Goal: Transaction & Acquisition: Purchase product/service

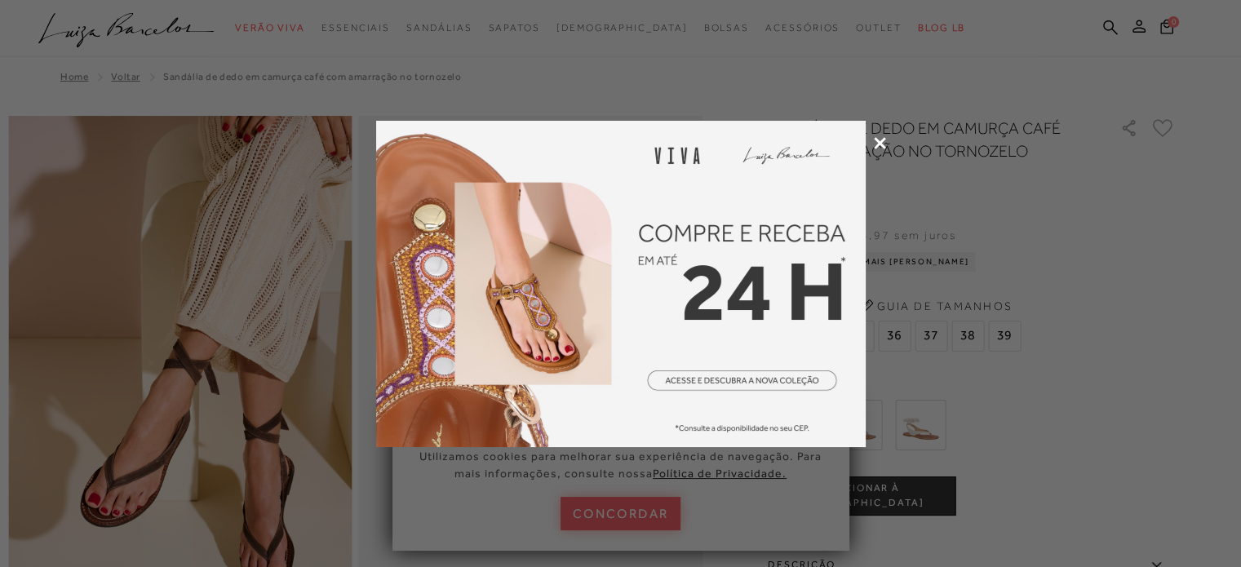
click at [880, 143] on icon at bounding box center [880, 143] width 12 height 12
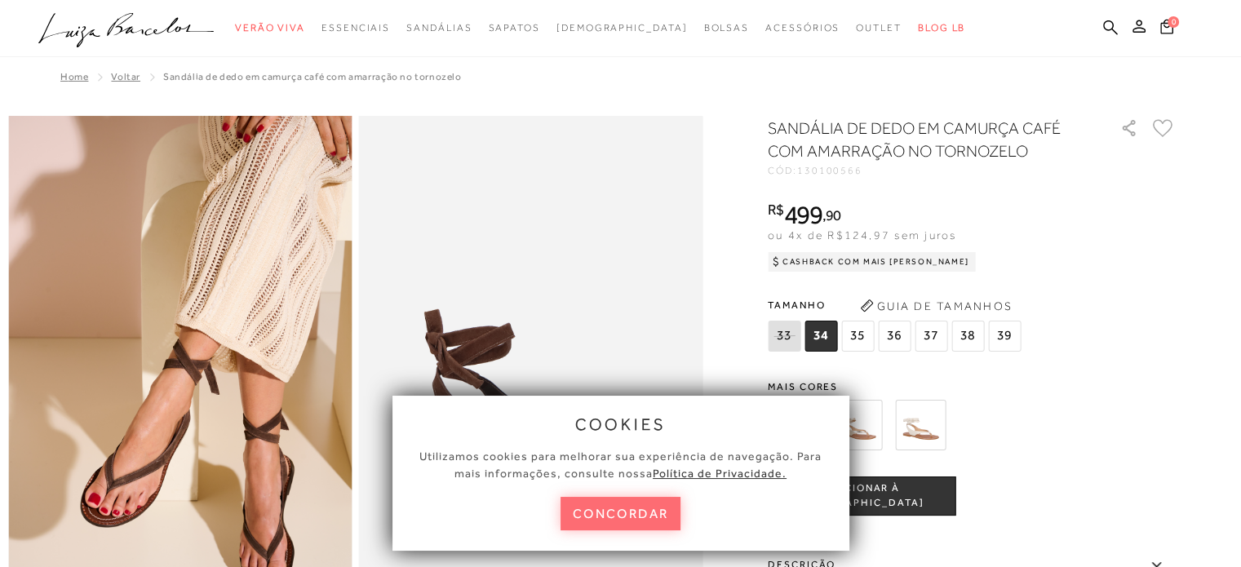
click at [614, 514] on button "concordar" at bounding box center [621, 513] width 121 height 33
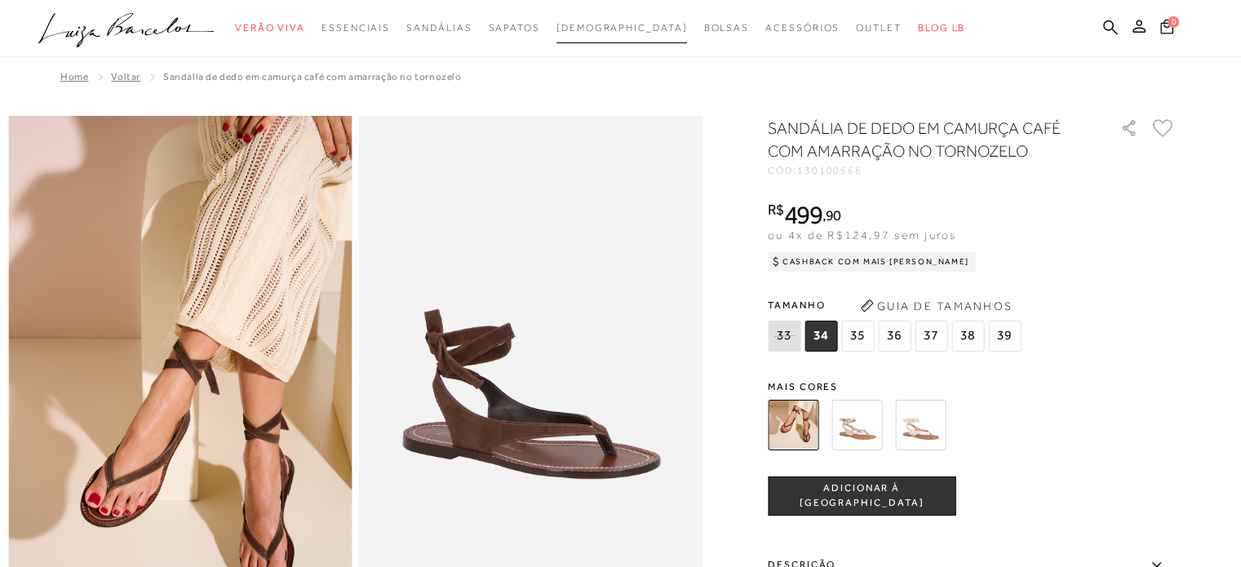
click at [625, 29] on span "[DEMOGRAPHIC_DATA]" at bounding box center [621, 27] width 131 height 11
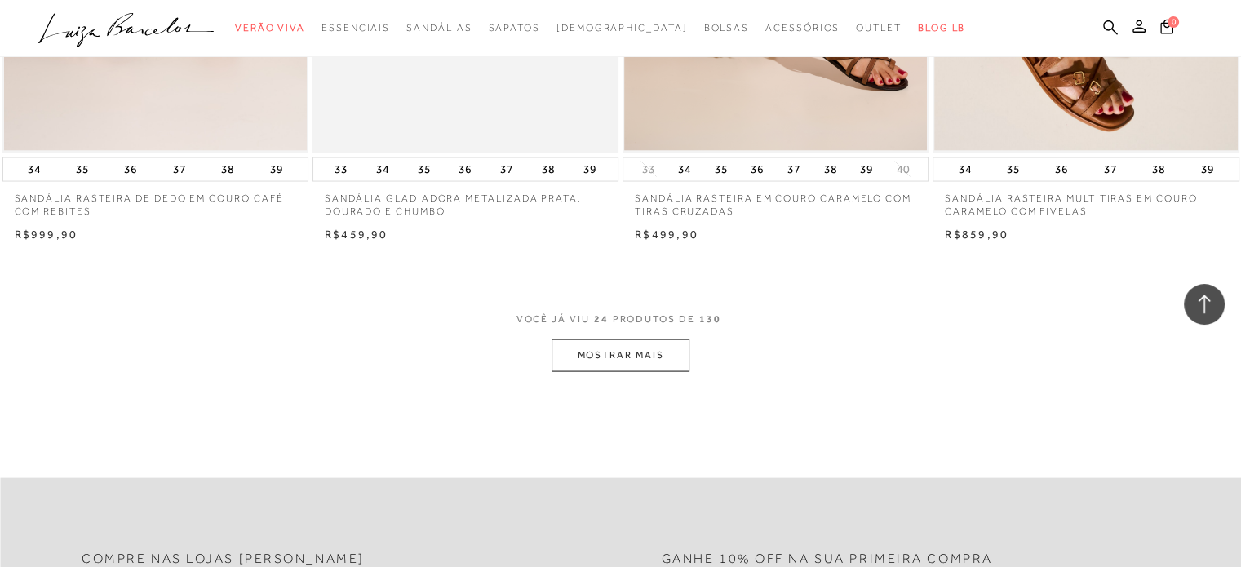
scroll to position [3264, 0]
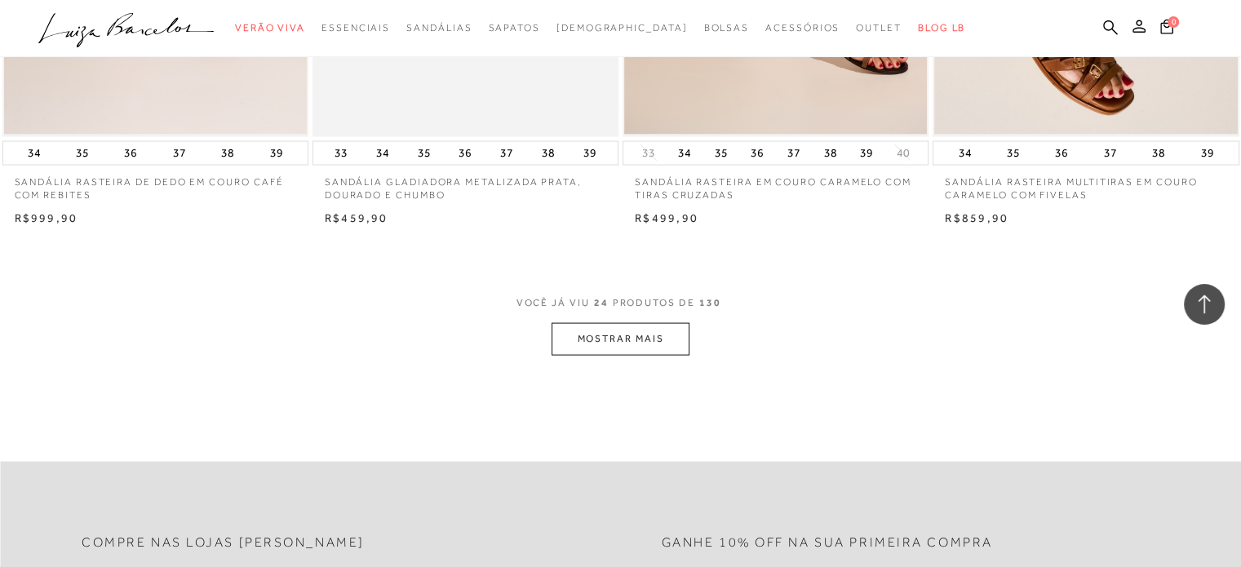
click at [622, 339] on button "MOSTRAR MAIS" at bounding box center [620, 339] width 137 height 32
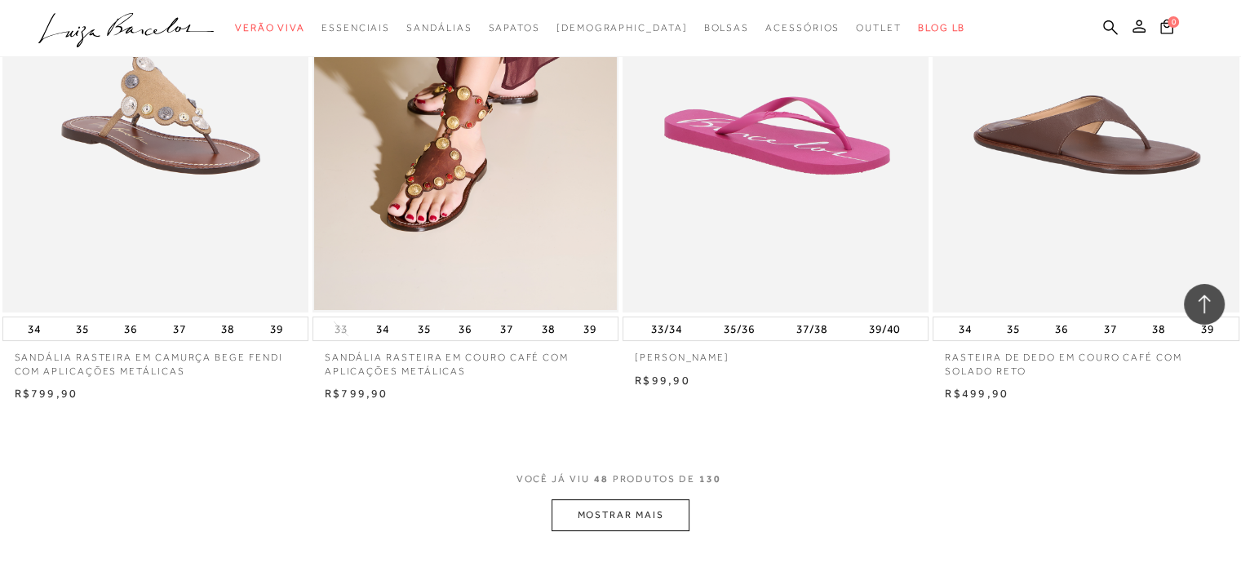
scroll to position [6527, 0]
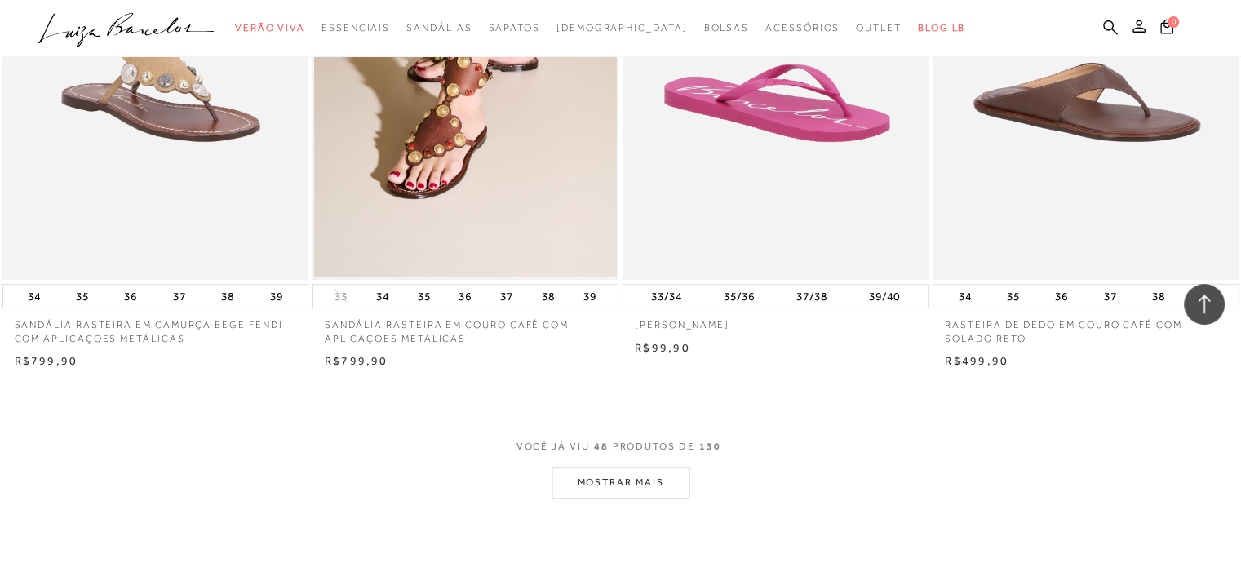
click at [624, 488] on button "MOSTRAR MAIS" at bounding box center [620, 483] width 137 height 32
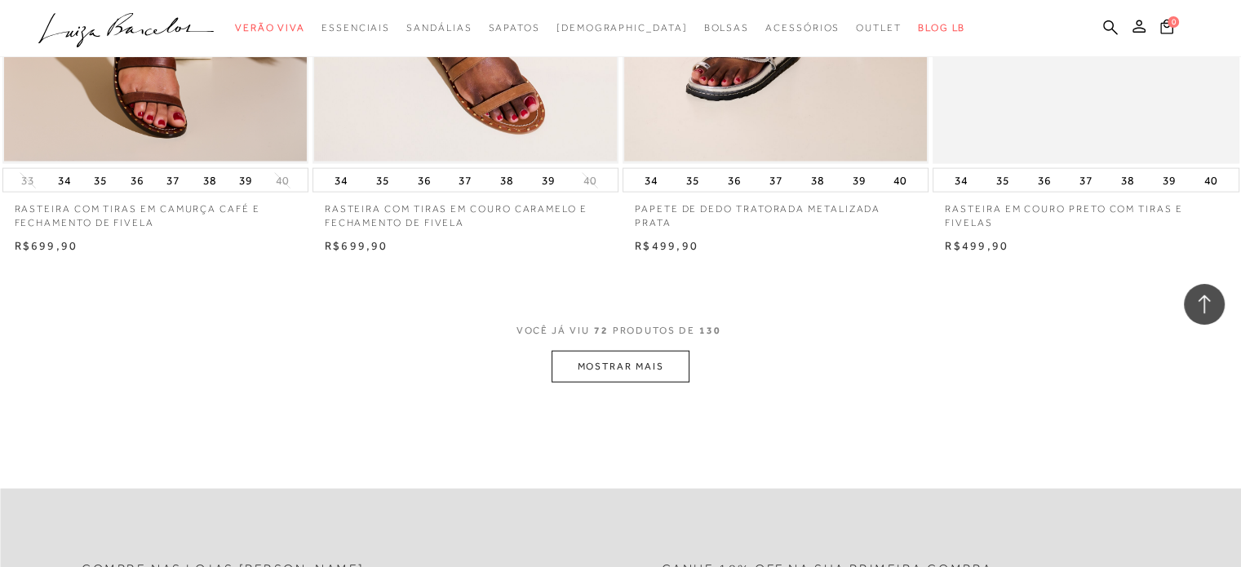
scroll to position [10117, 0]
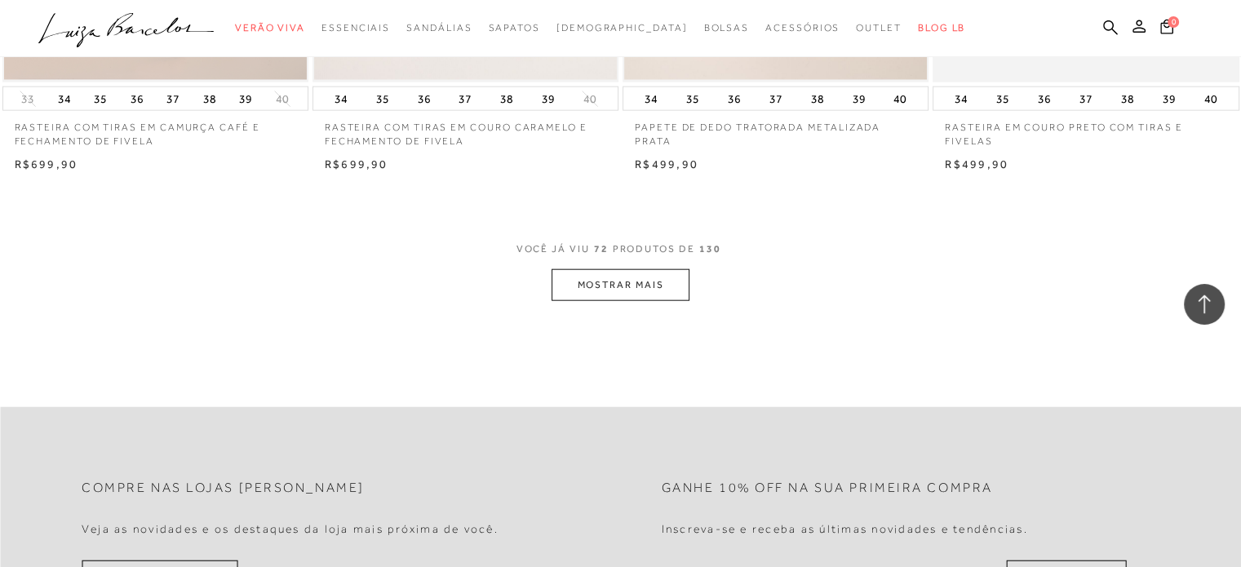
click at [617, 277] on button "MOSTRAR MAIS" at bounding box center [620, 285] width 137 height 32
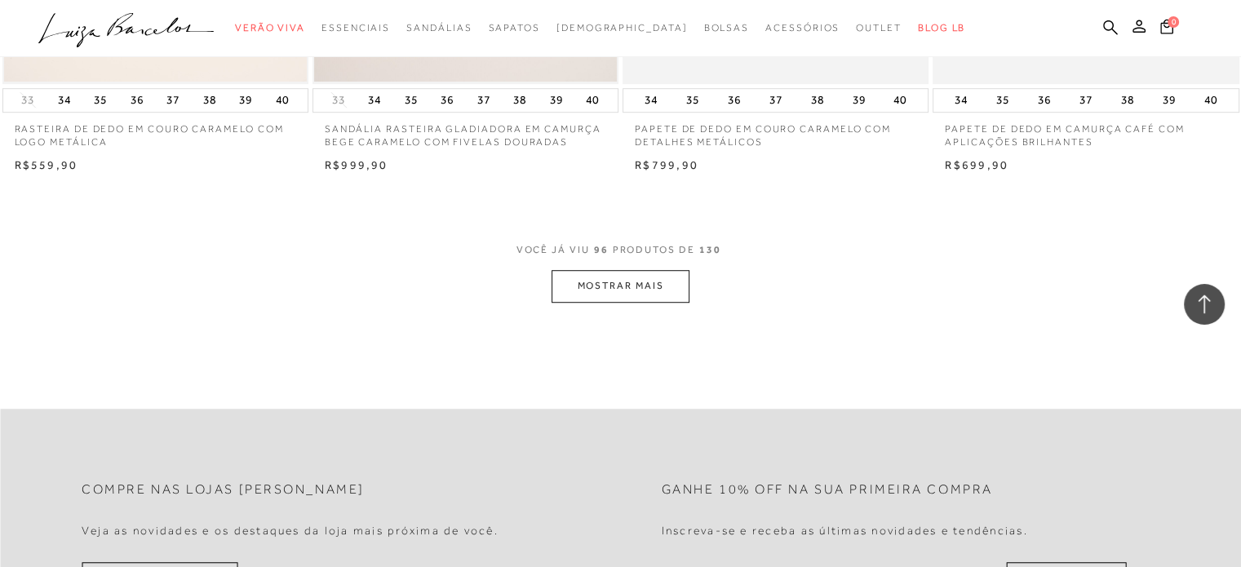
scroll to position [13544, 0]
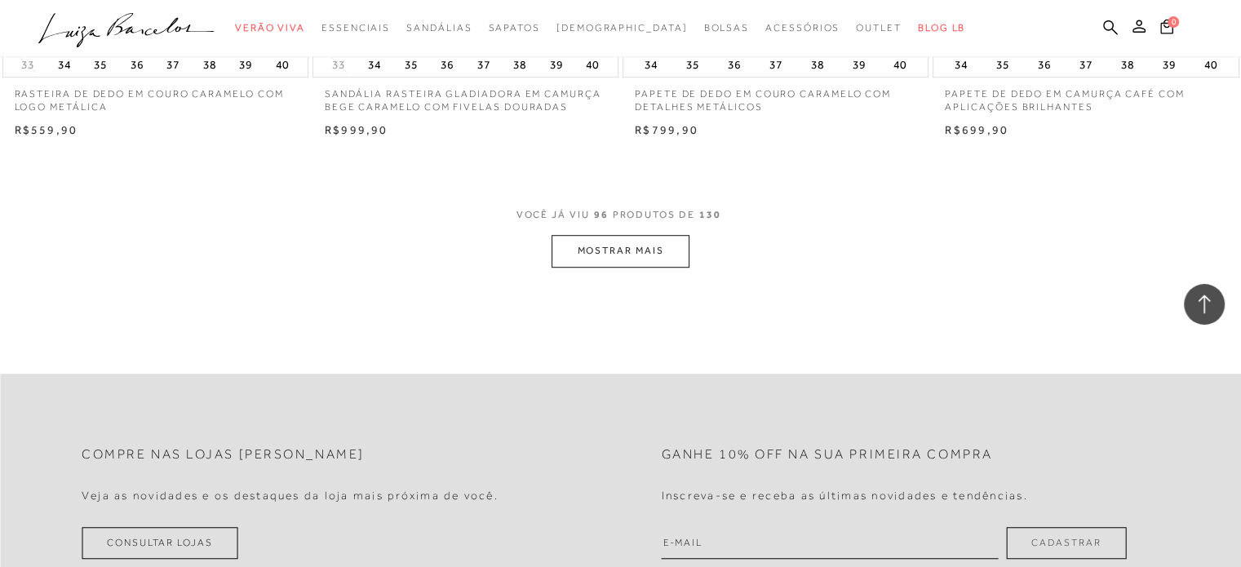
click at [620, 247] on button "MOSTRAR MAIS" at bounding box center [620, 251] width 137 height 32
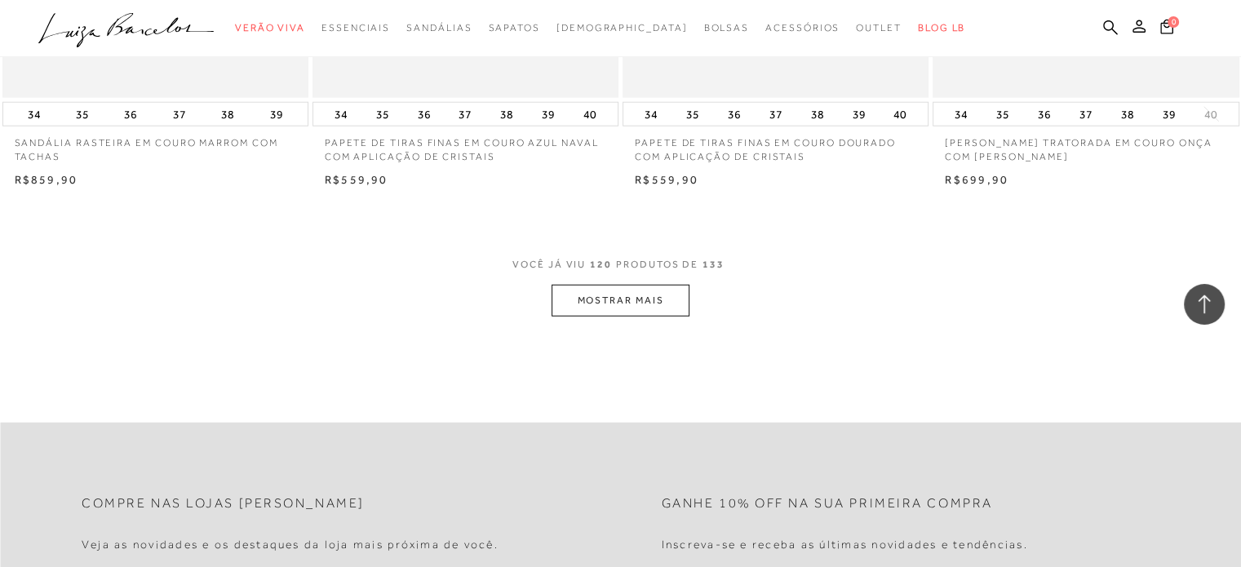
scroll to position [16889, 0]
click at [605, 290] on button "MOSTRAR MAIS" at bounding box center [620, 299] width 137 height 32
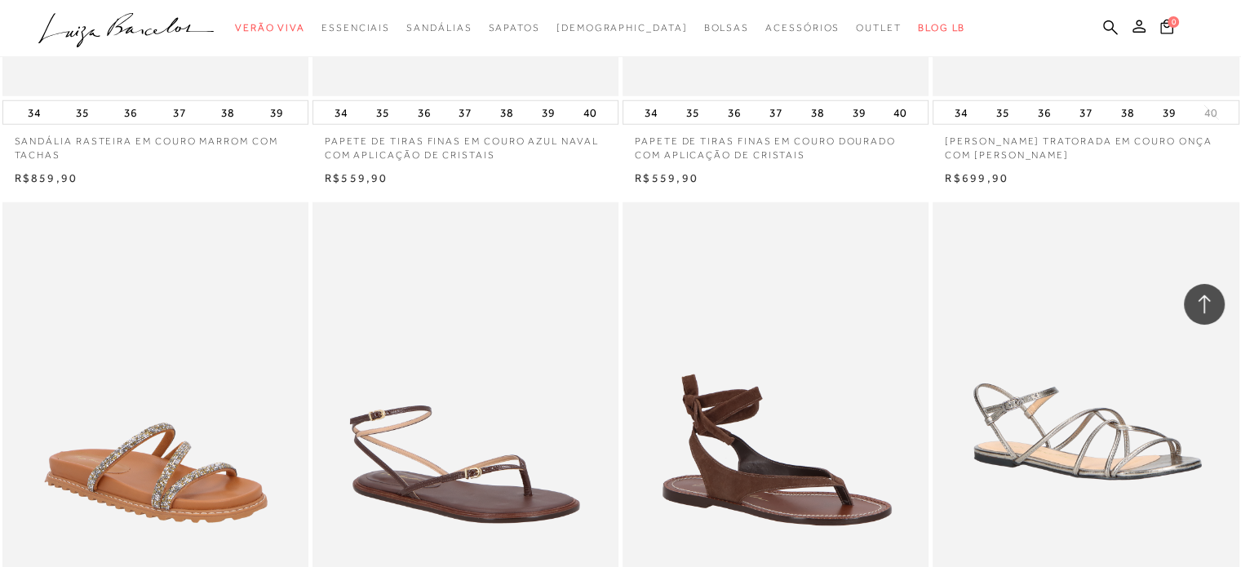
click at [741, 437] on img at bounding box center [776, 431] width 304 height 459
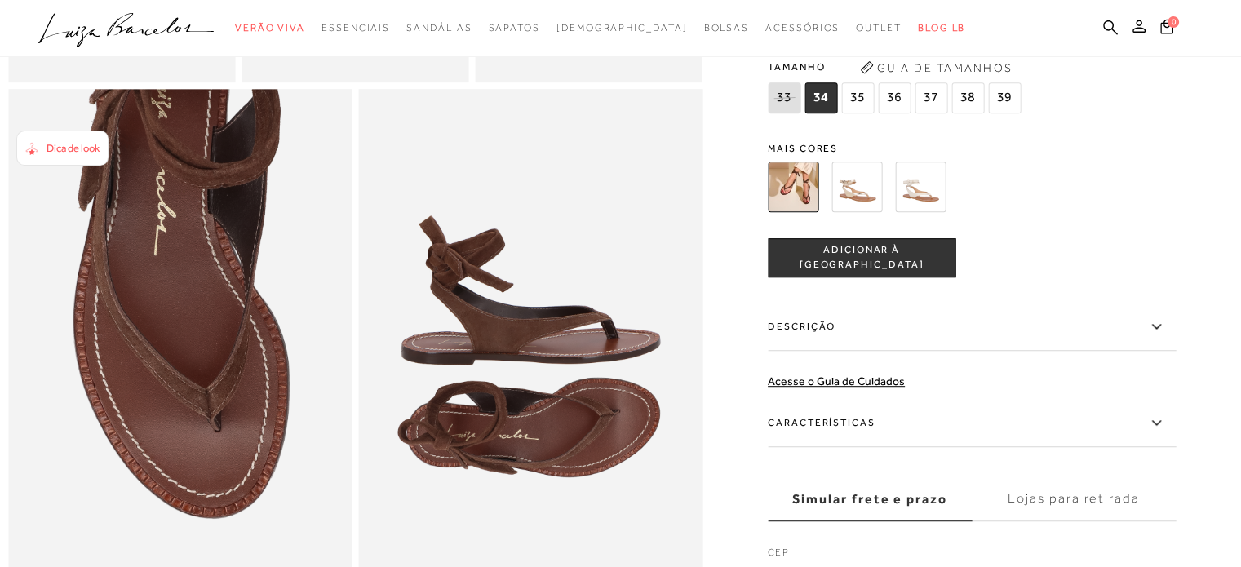
scroll to position [897, 0]
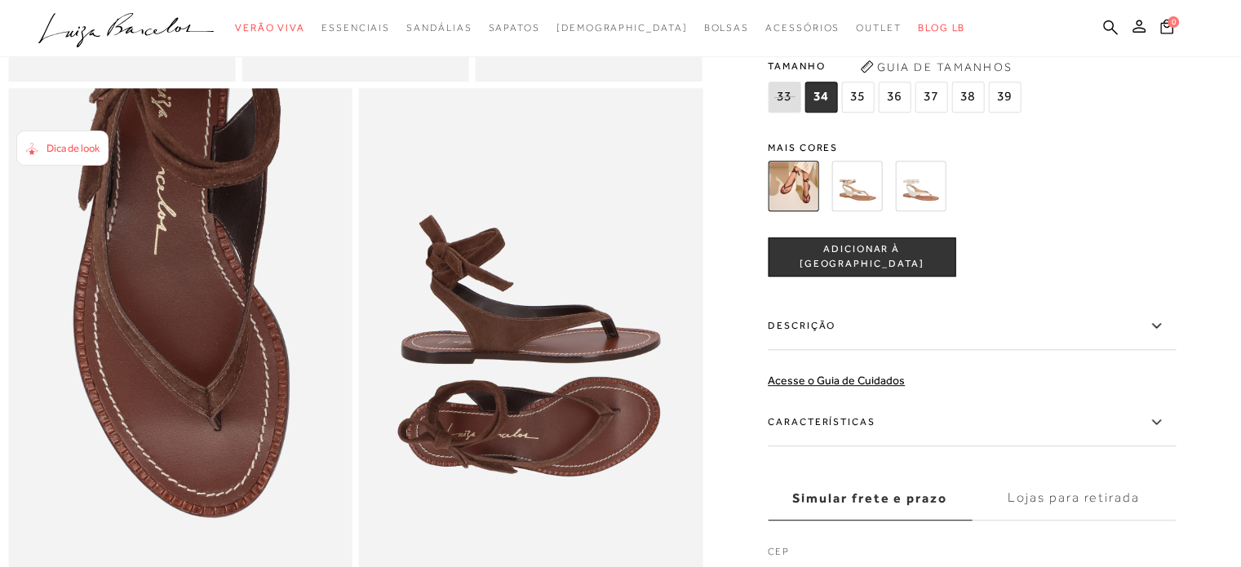
click at [1165, 336] on icon at bounding box center [1156, 326] width 20 height 20
click at [0, 0] on input "Descrição" at bounding box center [0, 0] width 0 height 0
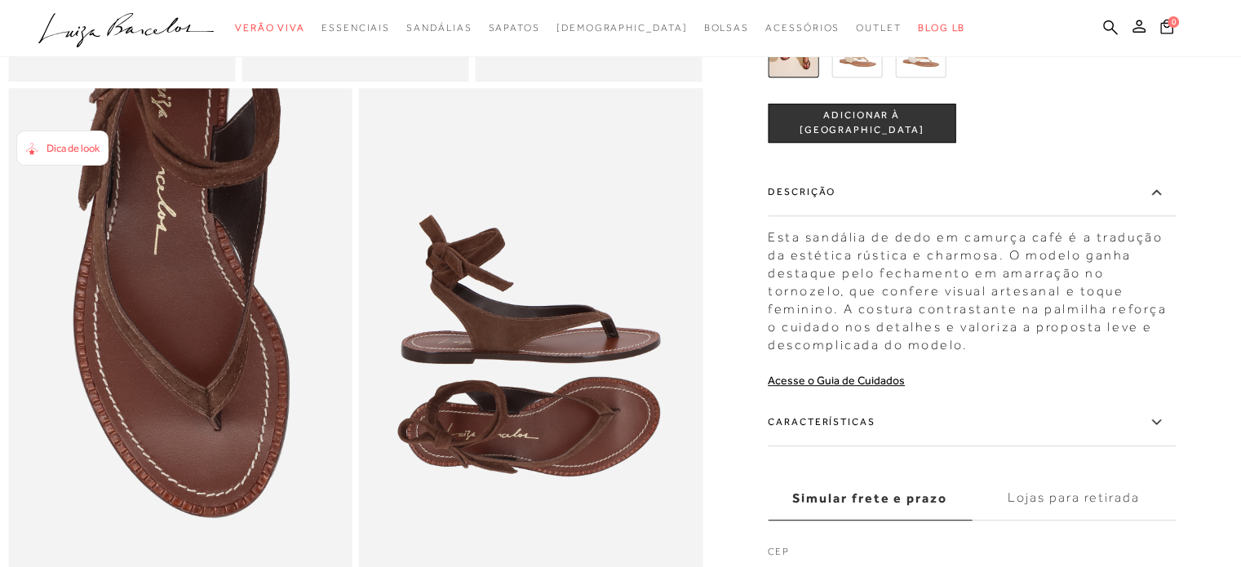
click at [1155, 432] on icon at bounding box center [1156, 422] width 20 height 20
click at [0, 0] on input "Características" at bounding box center [0, 0] width 0 height 0
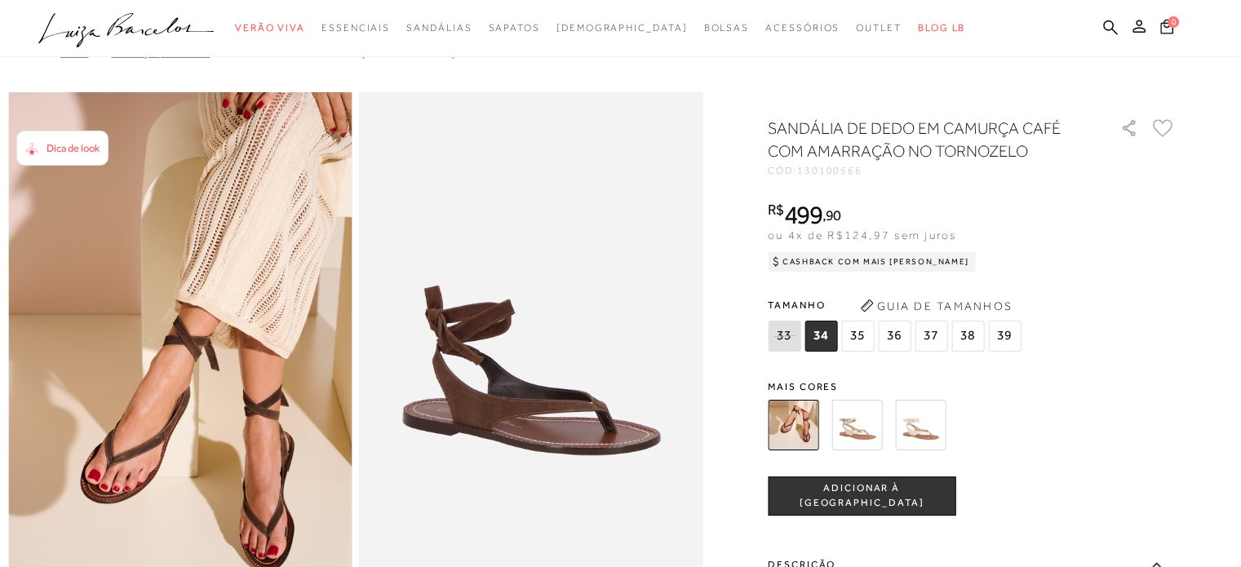
scroll to position [0, 0]
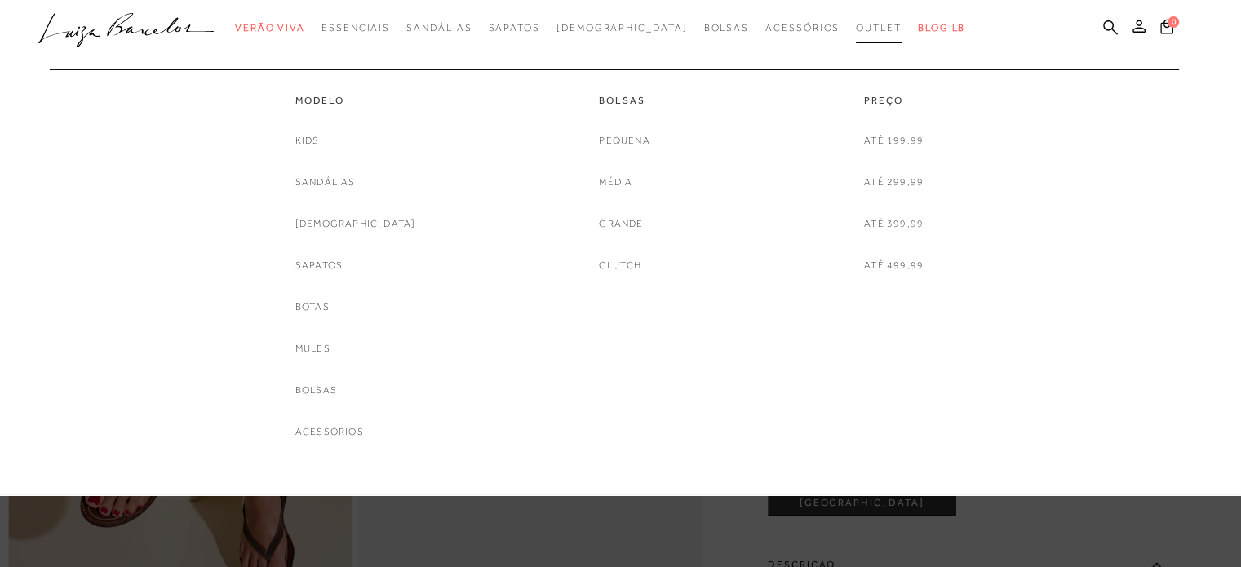
click at [856, 24] on span "Outlet" at bounding box center [879, 27] width 46 height 11
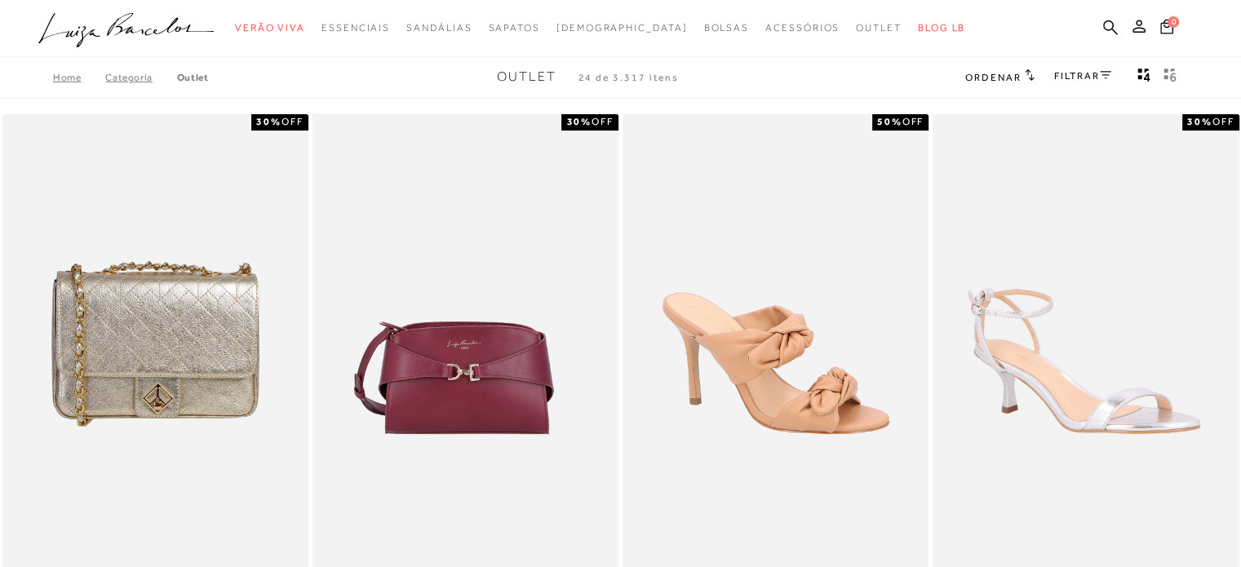
click at [1084, 72] on link "FILTRAR" at bounding box center [1082, 75] width 57 height 11
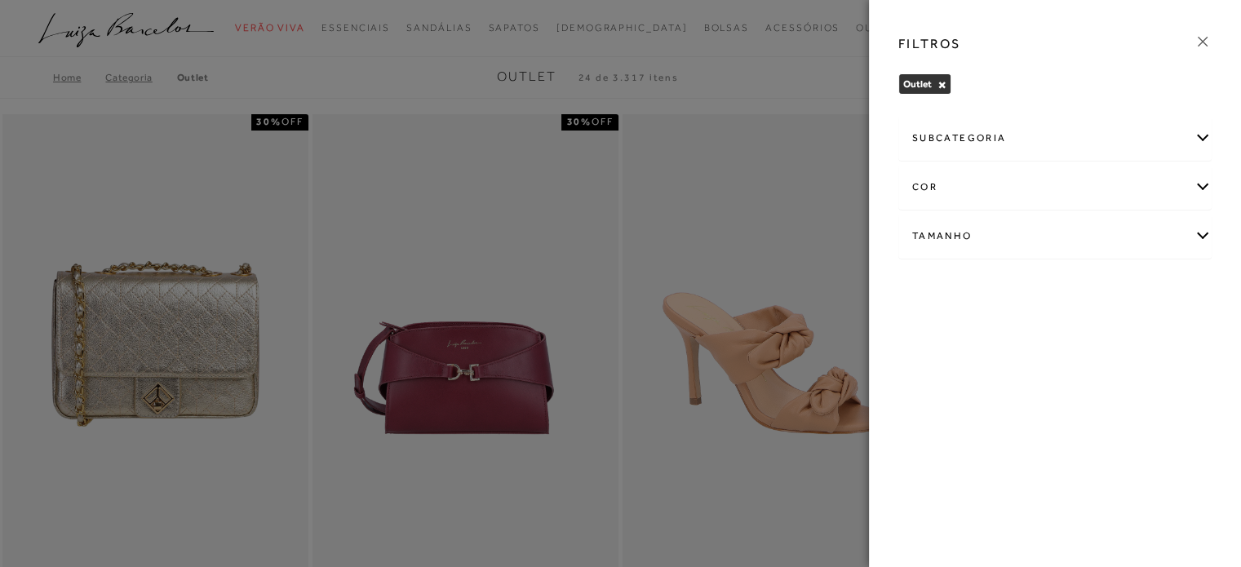
click at [1201, 228] on div "Tamanho" at bounding box center [1055, 236] width 312 height 43
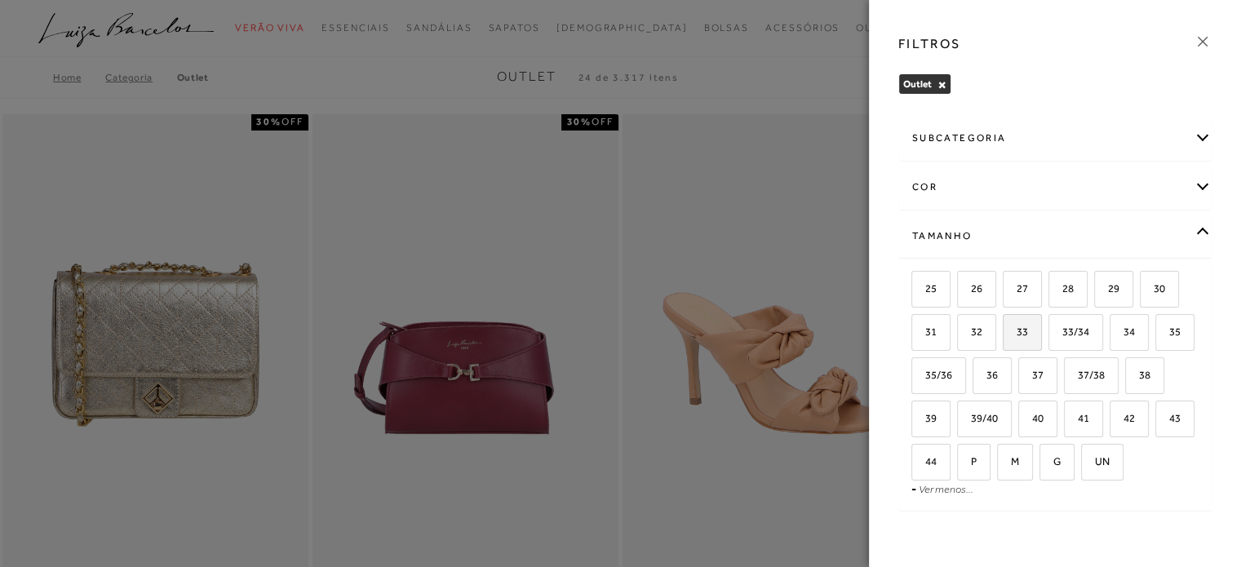
click at [1023, 326] on span "33" at bounding box center [1016, 332] width 24 height 12
click at [1017, 326] on input "33" at bounding box center [1008, 334] width 16 height 16
checkbox input "true"
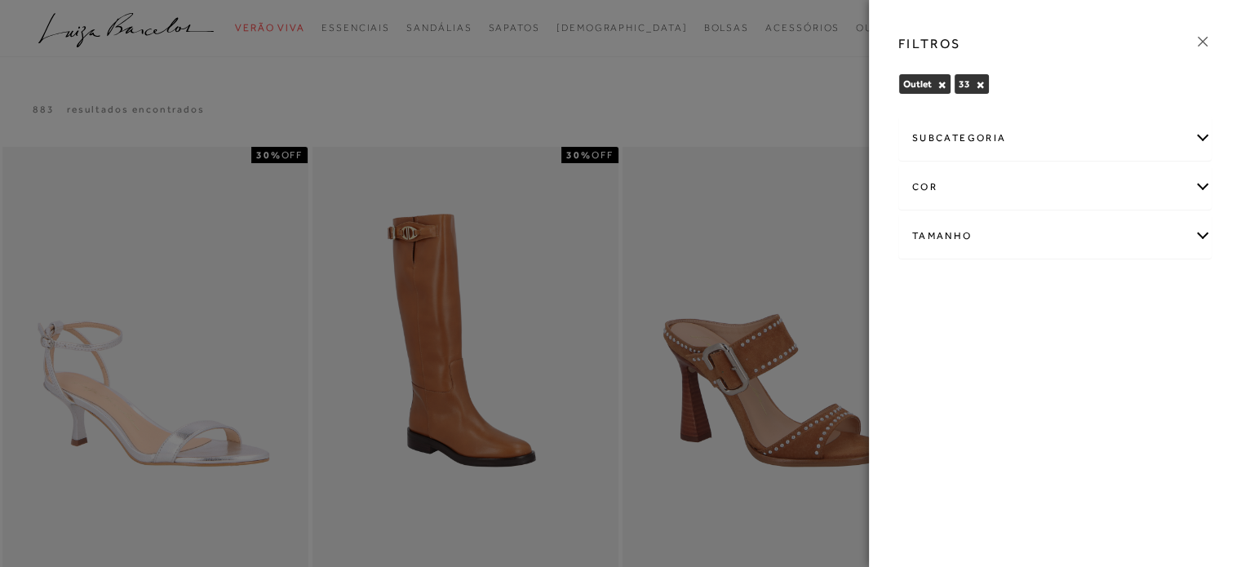
click at [1208, 40] on icon at bounding box center [1203, 42] width 18 height 18
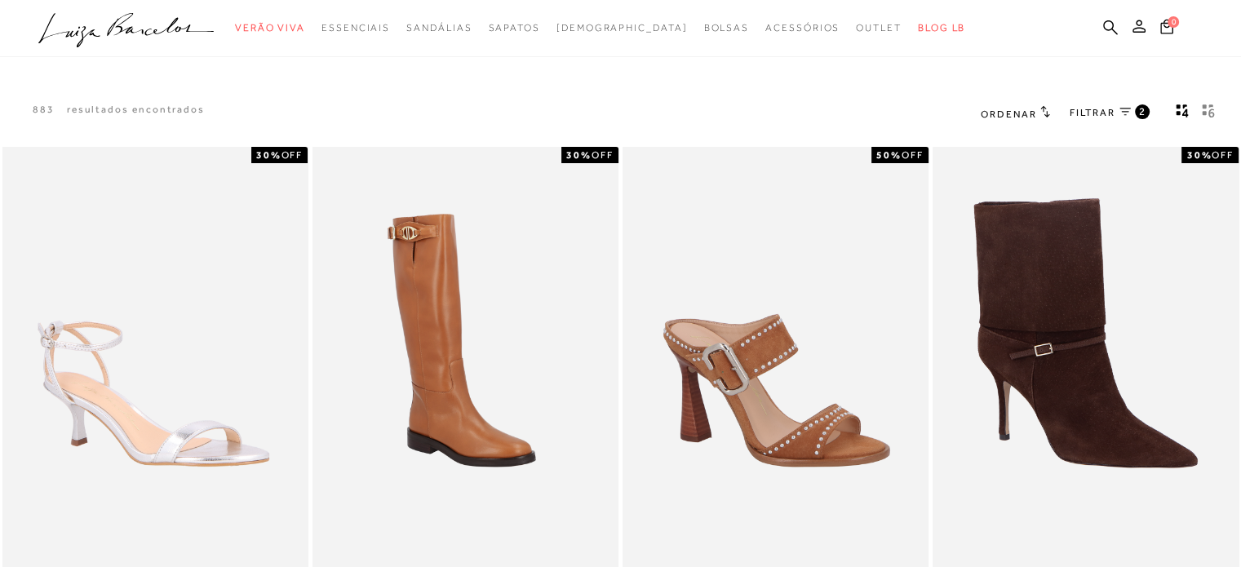
click at [1126, 113] on icon at bounding box center [1124, 112] width 11 height 8
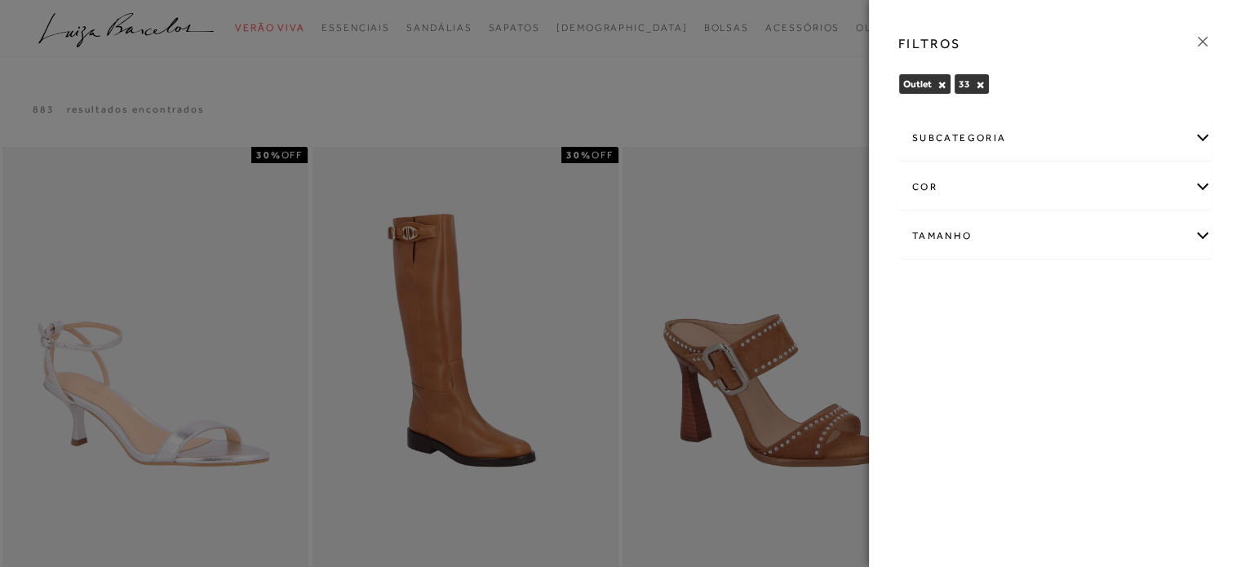
click at [1199, 42] on icon at bounding box center [1203, 42] width 18 height 18
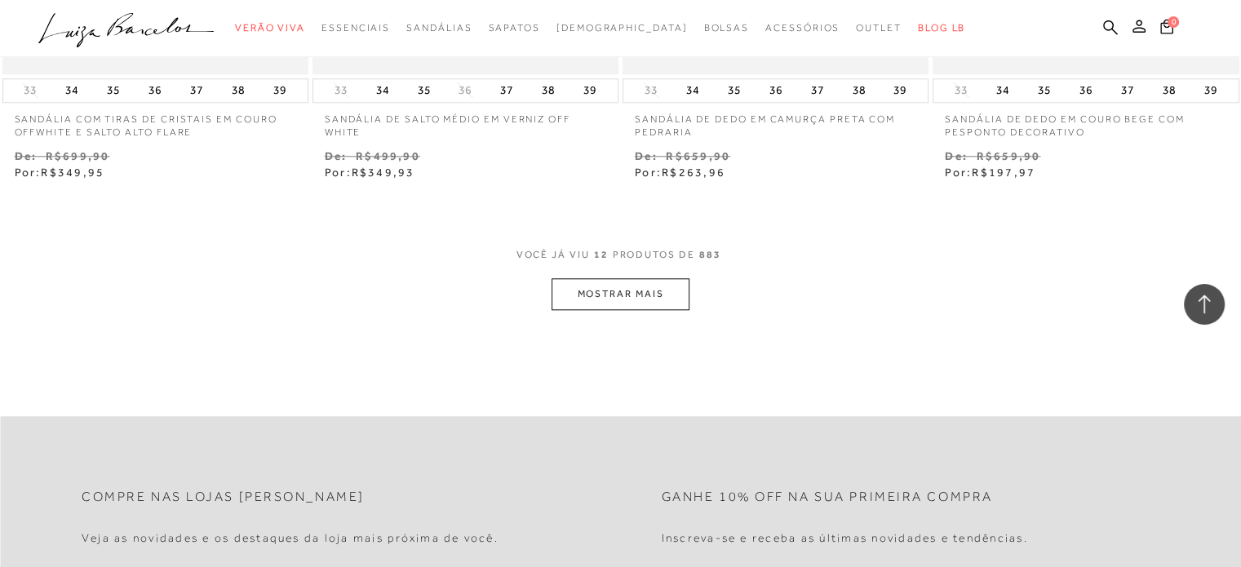
scroll to position [1713, 0]
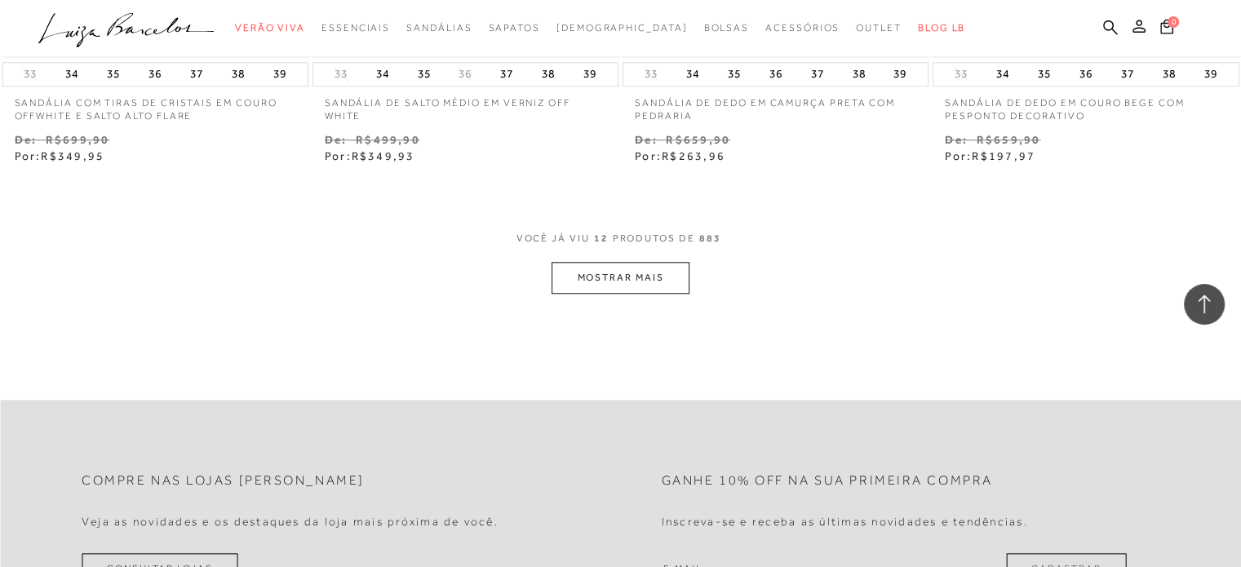
click at [640, 273] on button "MOSTRAR MAIS" at bounding box center [620, 278] width 137 height 32
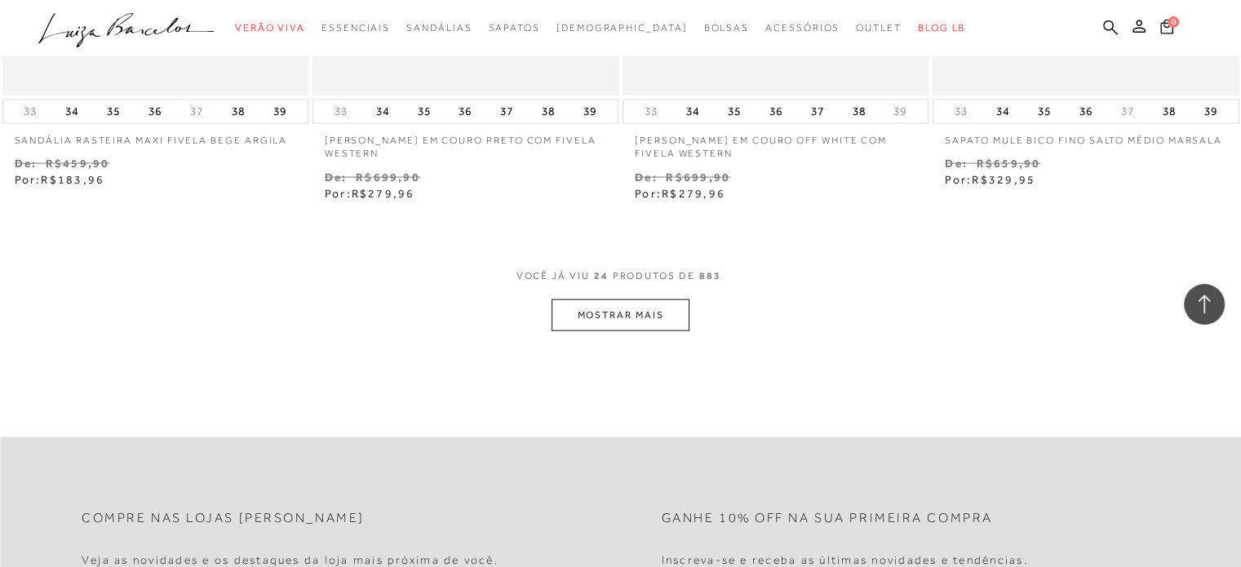
scroll to position [3427, 0]
click at [646, 314] on button "MOSTRAR MAIS" at bounding box center [620, 312] width 137 height 32
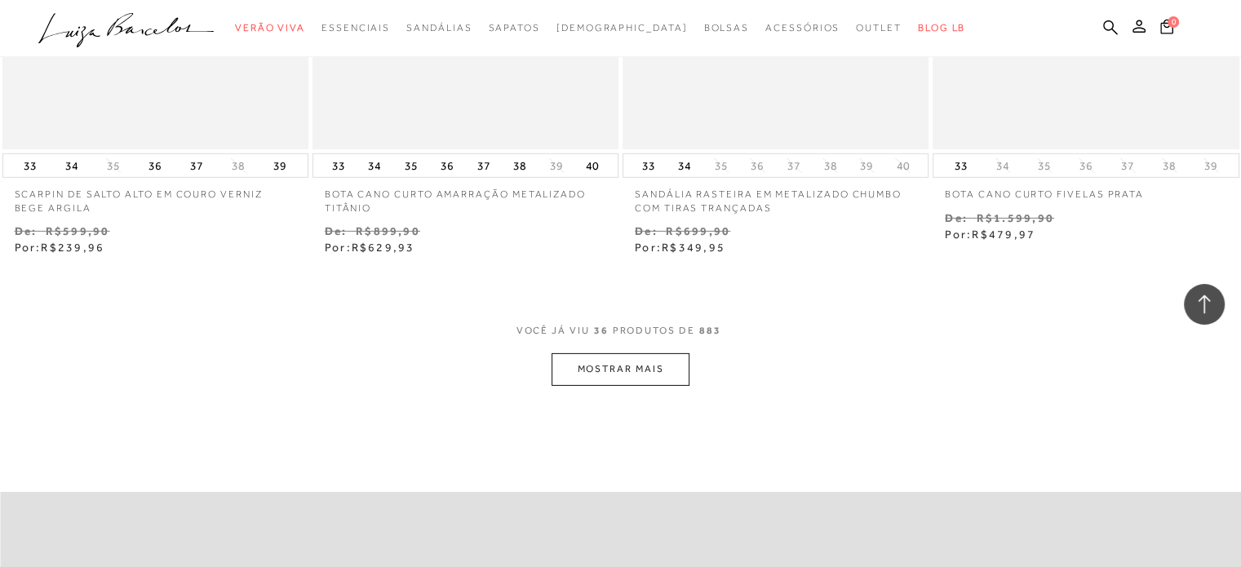
scroll to position [5222, 0]
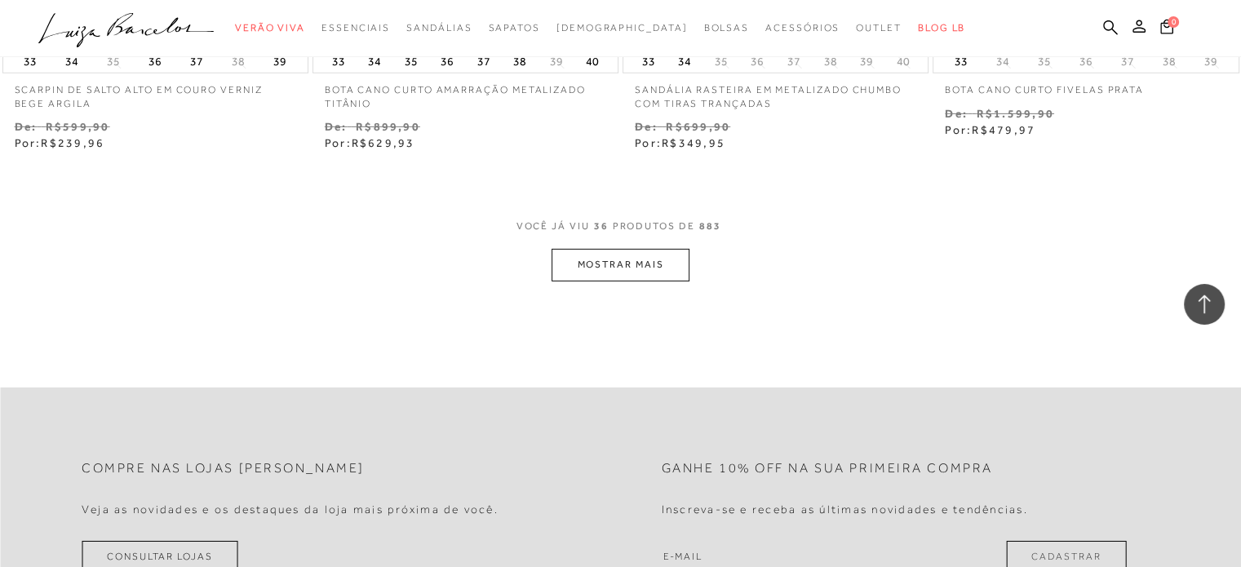
click at [654, 261] on button "MOSTRAR MAIS" at bounding box center [620, 265] width 137 height 32
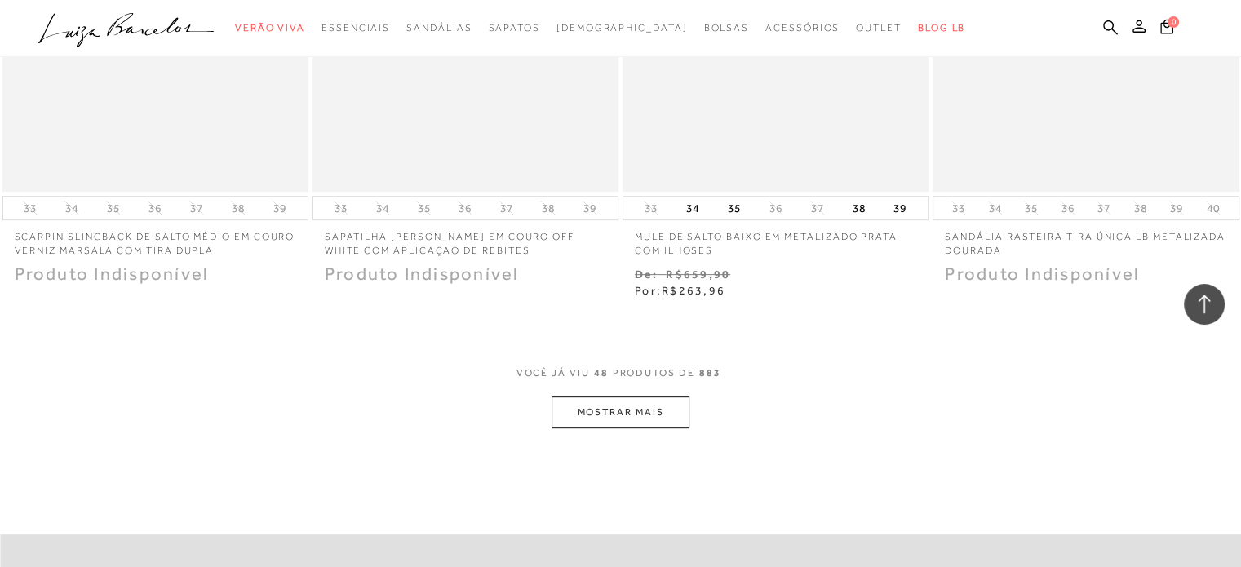
scroll to position [6854, 0]
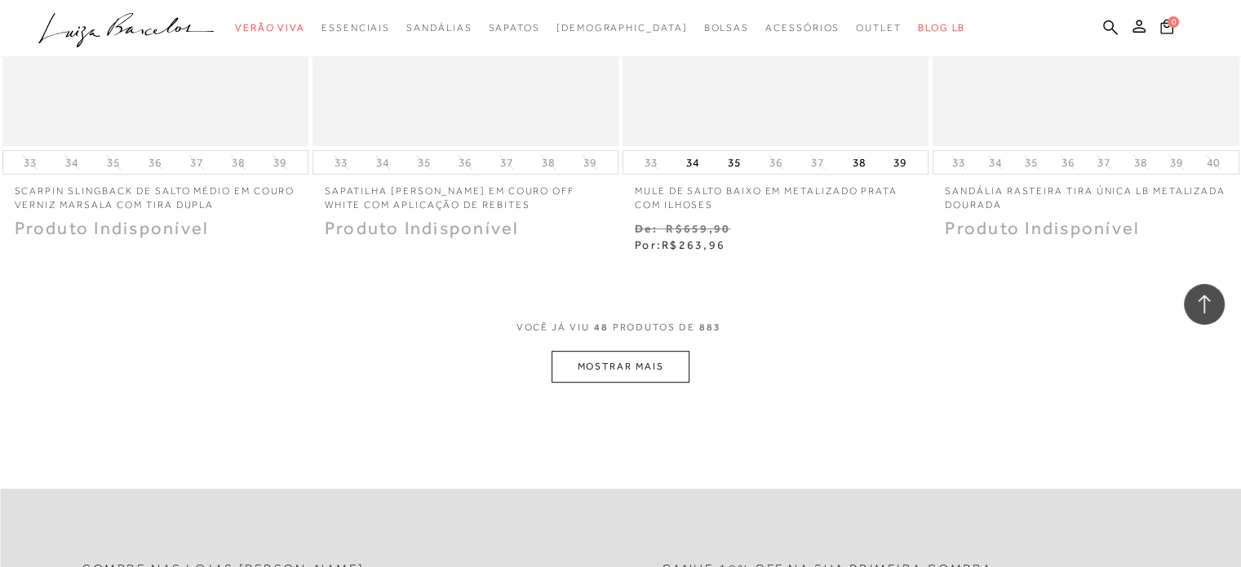
click at [665, 362] on button "MOSTRAR MAIS" at bounding box center [620, 367] width 137 height 32
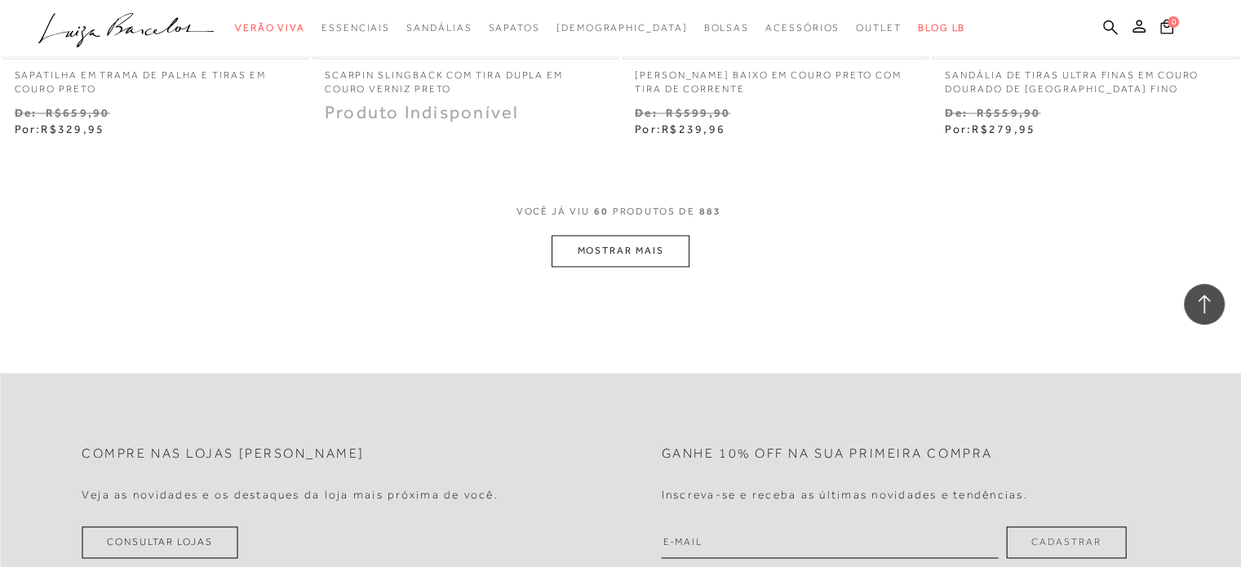
scroll to position [8730, 0]
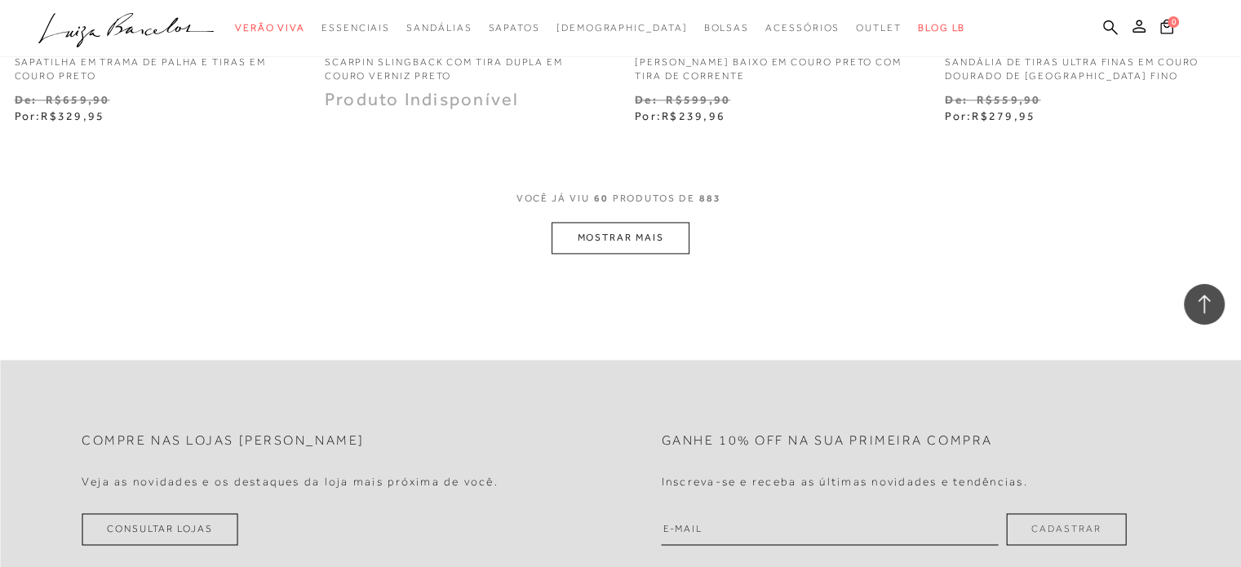
click at [669, 247] on button "MOSTRAR MAIS" at bounding box center [620, 238] width 137 height 32
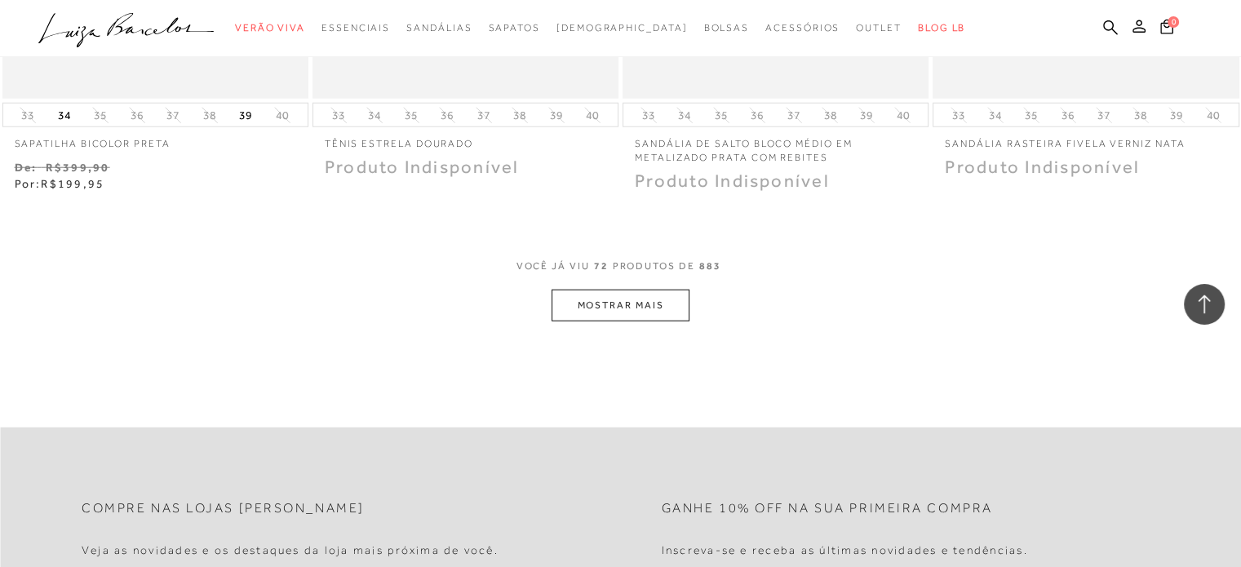
scroll to position [10444, 0]
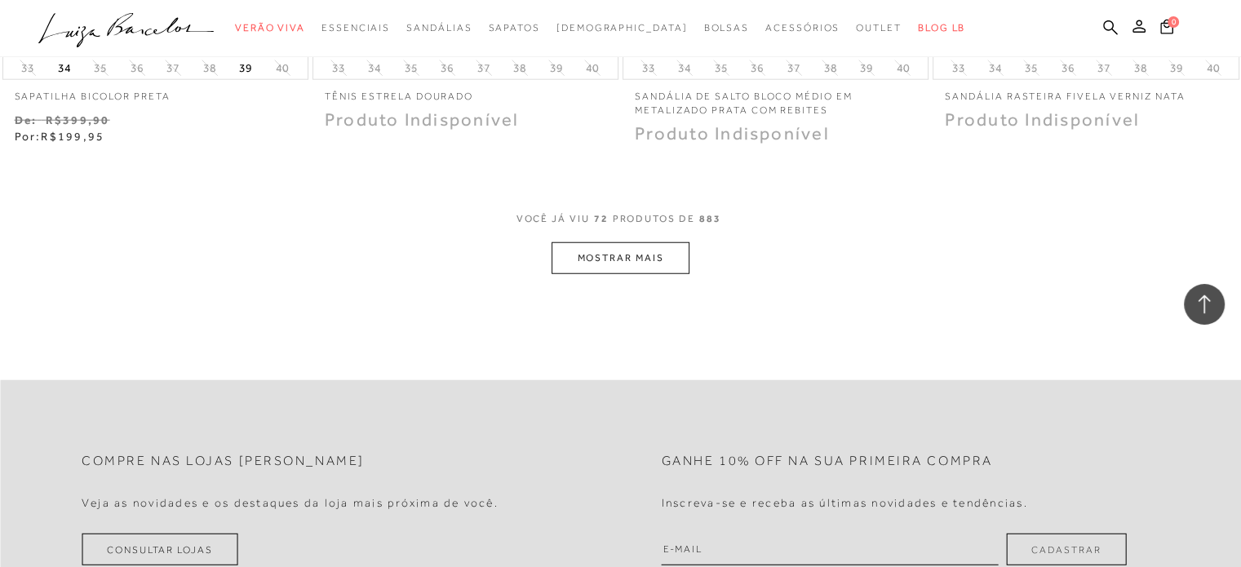
click at [621, 260] on button "MOSTRAR MAIS" at bounding box center [620, 258] width 137 height 32
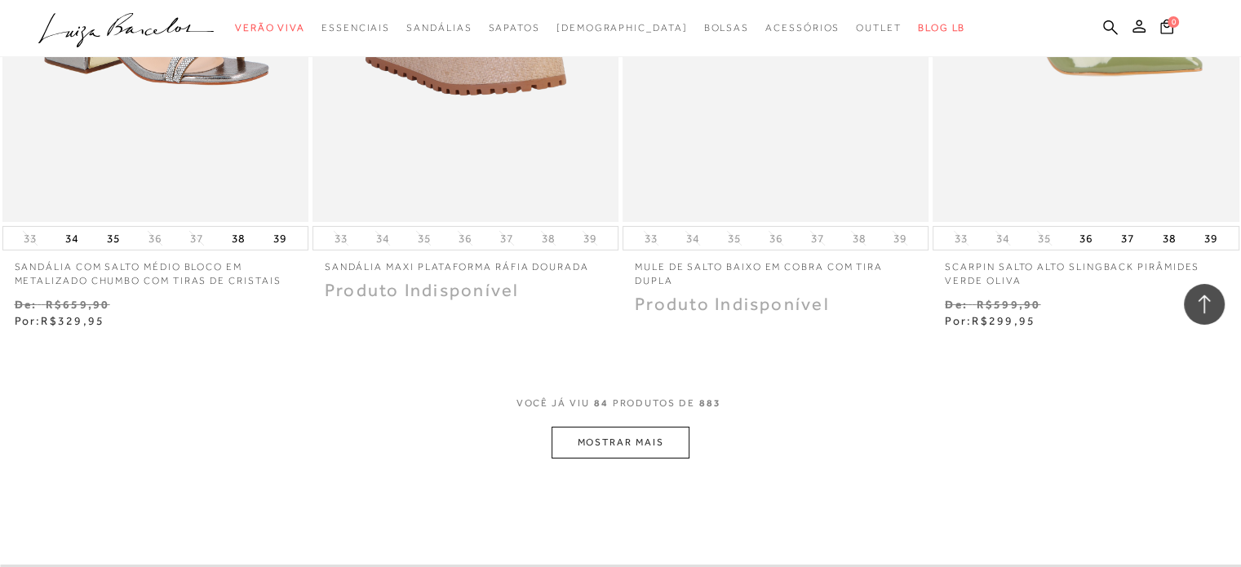
scroll to position [12075, 0]
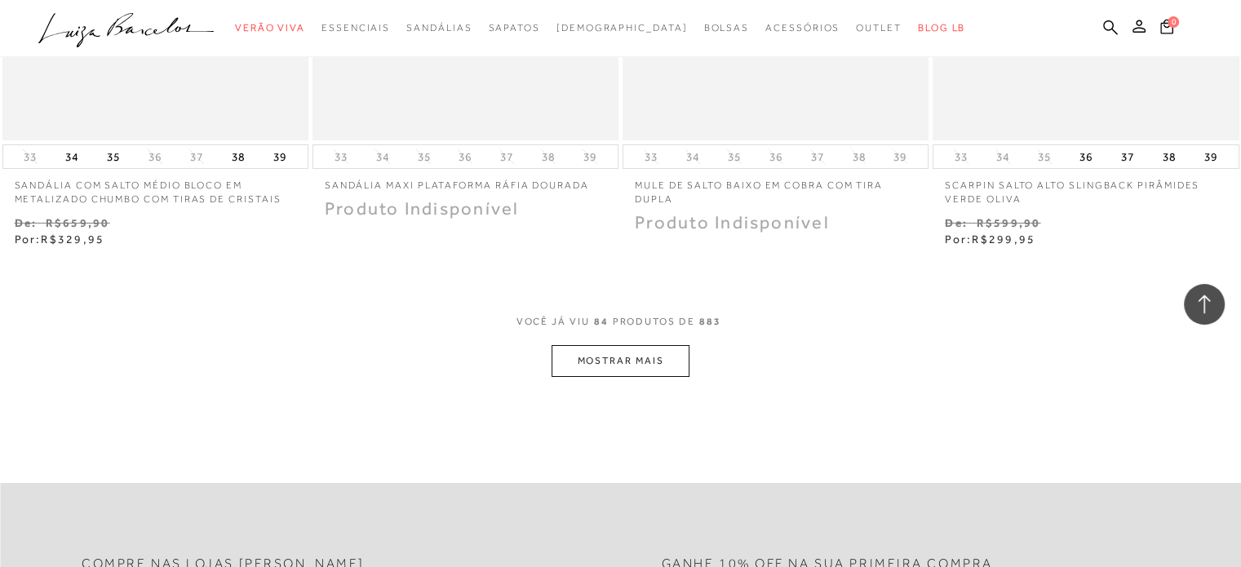
click at [627, 354] on button "MOSTRAR MAIS" at bounding box center [620, 361] width 137 height 32
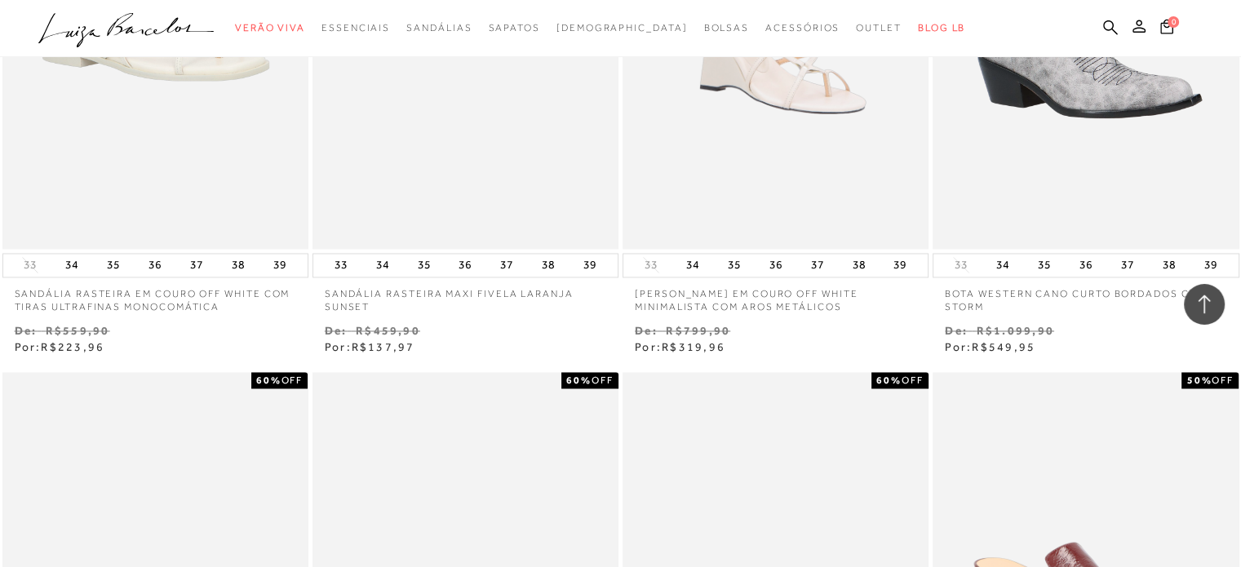
scroll to position [0, 0]
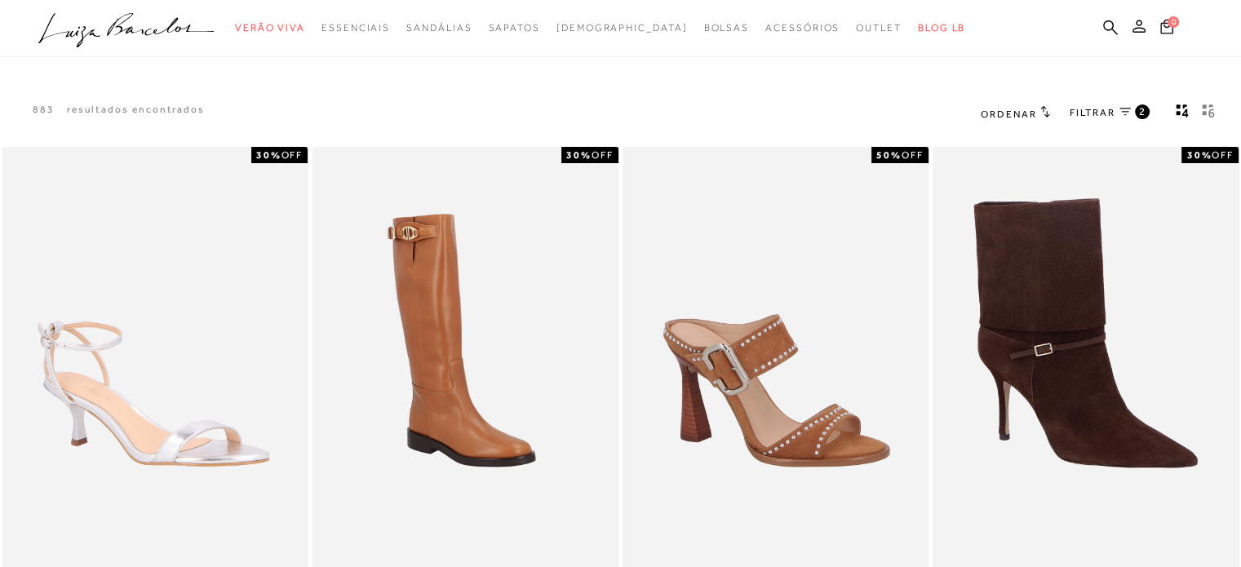
click at [1109, 113] on span "FILTRAR" at bounding box center [1093, 113] width 46 height 14
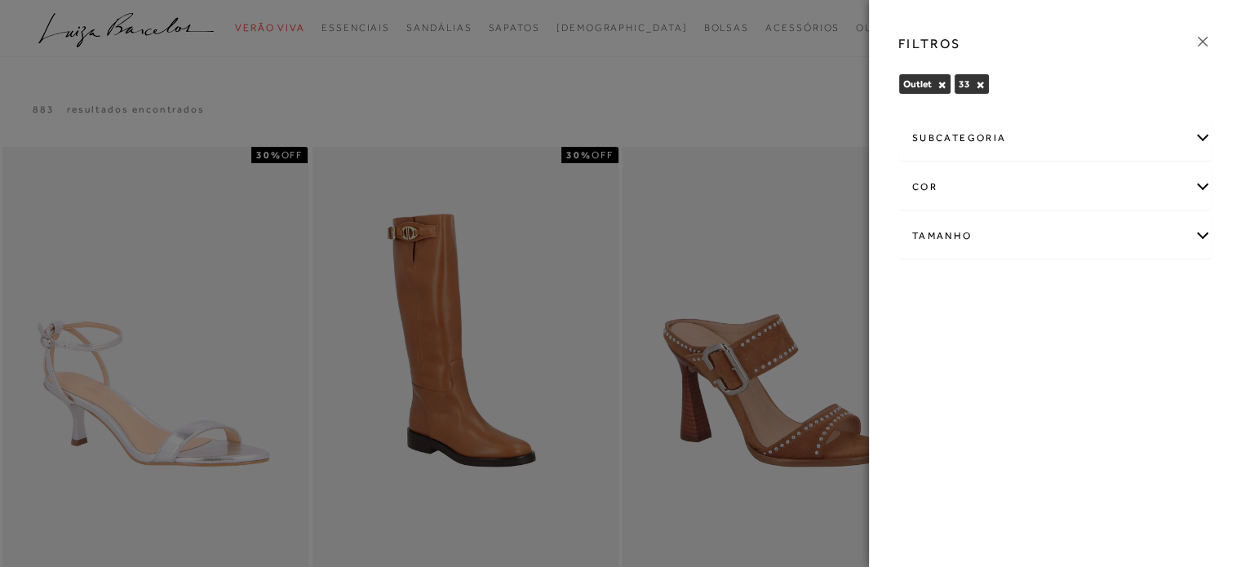
click at [1196, 135] on div "subcategoria" at bounding box center [1055, 138] width 312 height 43
click at [1126, 90] on div "Outlet × 33 × Limpar todos os refinamentos" at bounding box center [1054, 86] width 313 height 26
click at [1200, 42] on icon at bounding box center [1203, 42] width 18 height 18
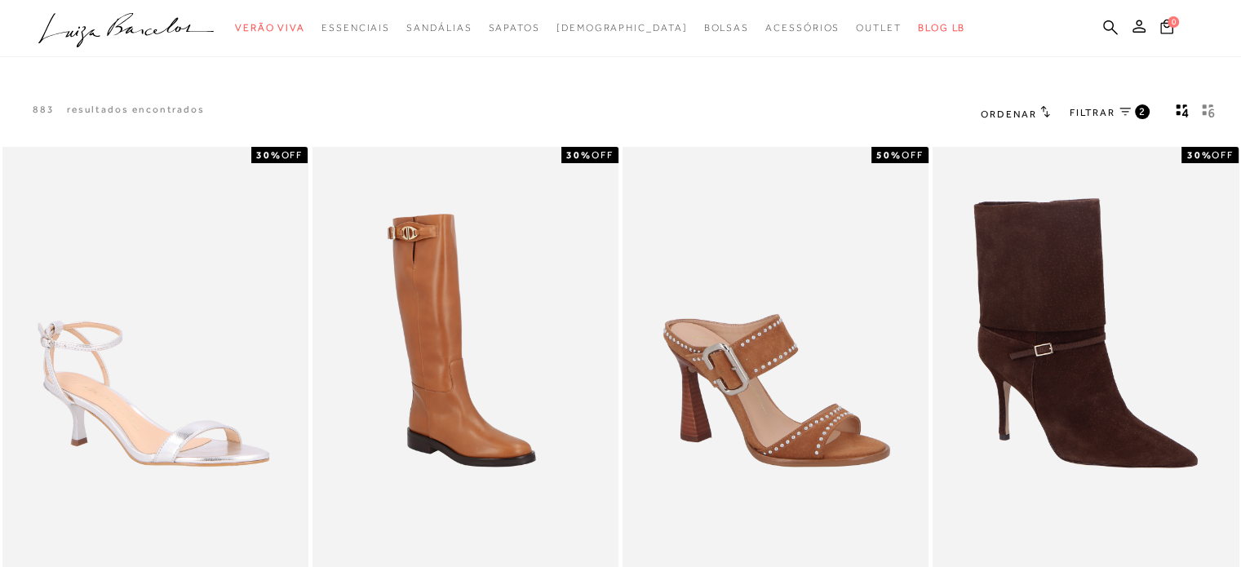
click at [1208, 112] on icon "gridText6Desc" at bounding box center [1208, 111] width 13 height 15
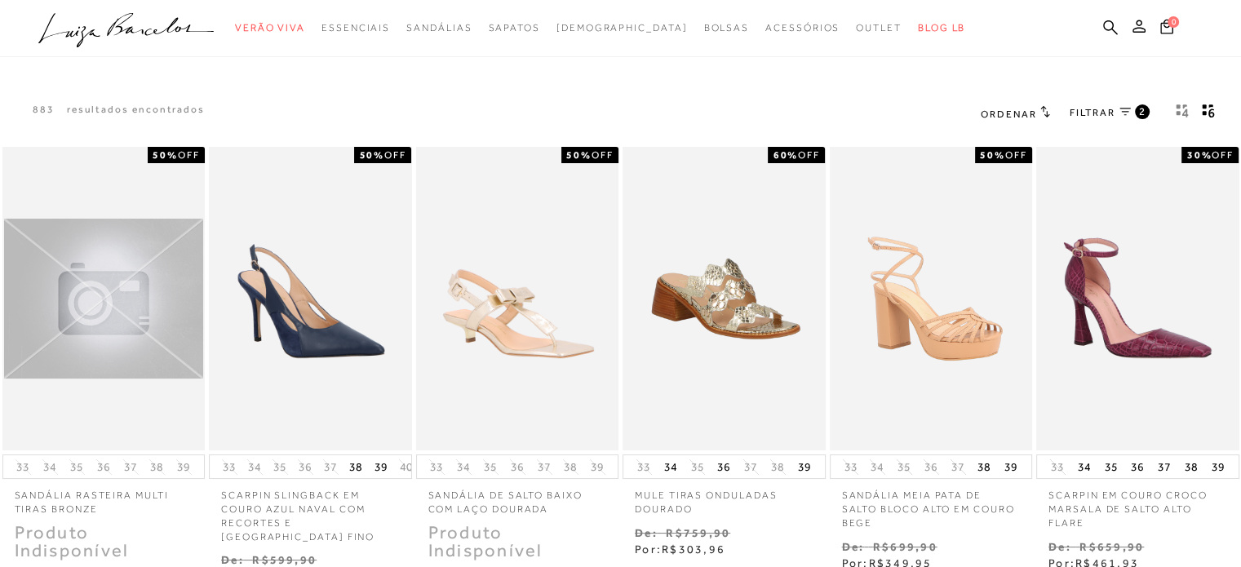
click at [1181, 113] on icon "Mostrar 4 produtos por linha" at bounding box center [1182, 111] width 13 height 15
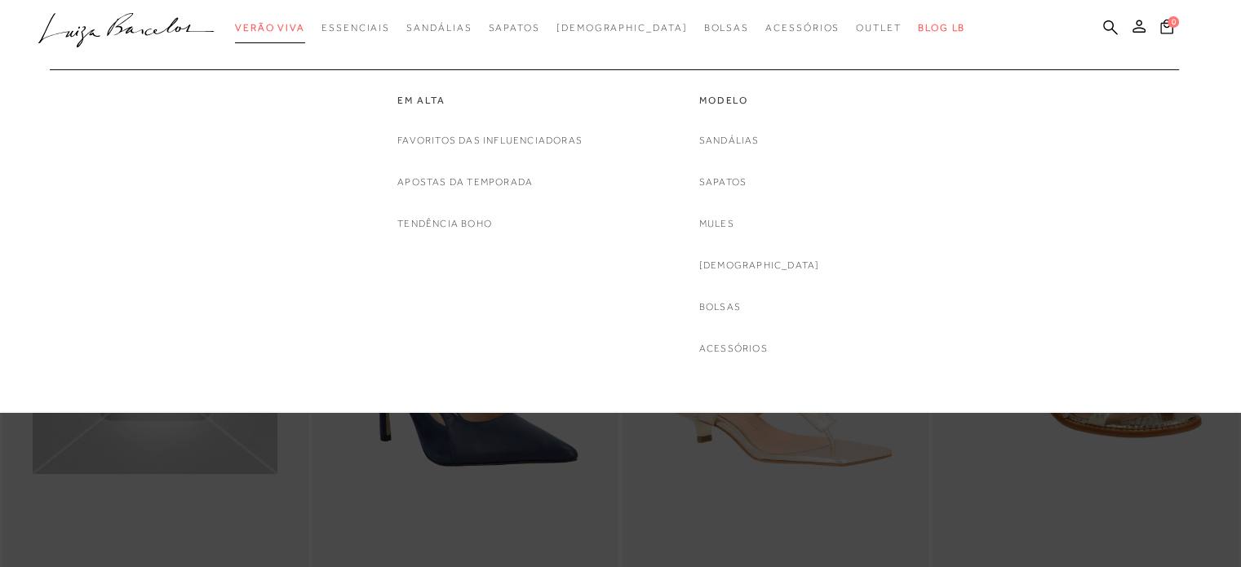
click at [305, 29] on span "Verão Viva" at bounding box center [270, 27] width 70 height 11
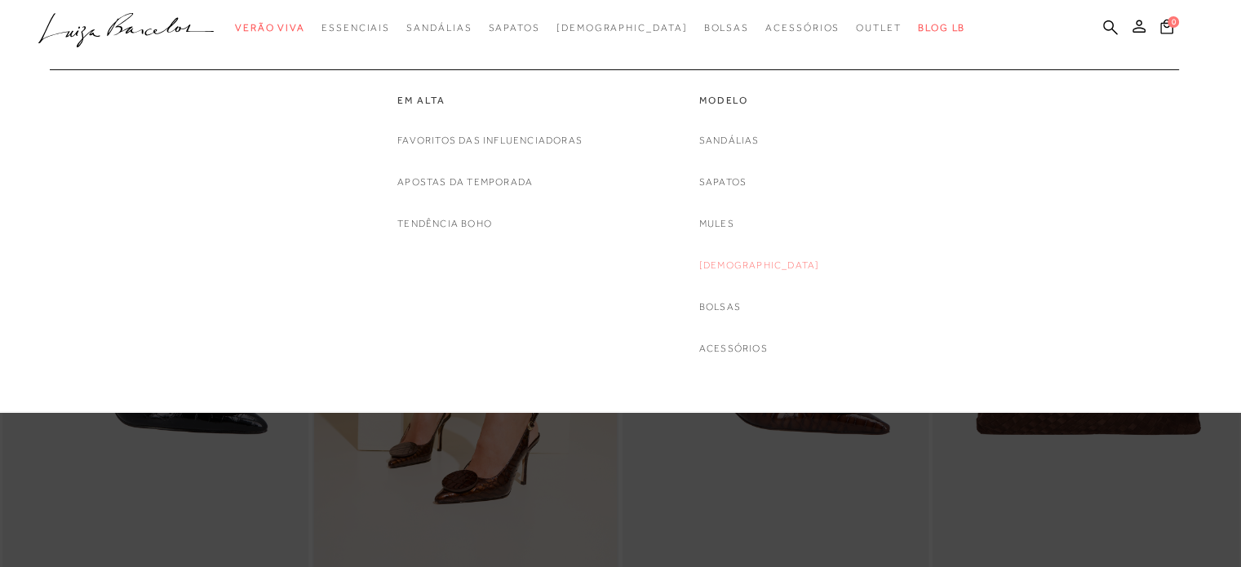
click at [777, 267] on link "[DEMOGRAPHIC_DATA]" at bounding box center [759, 265] width 121 height 17
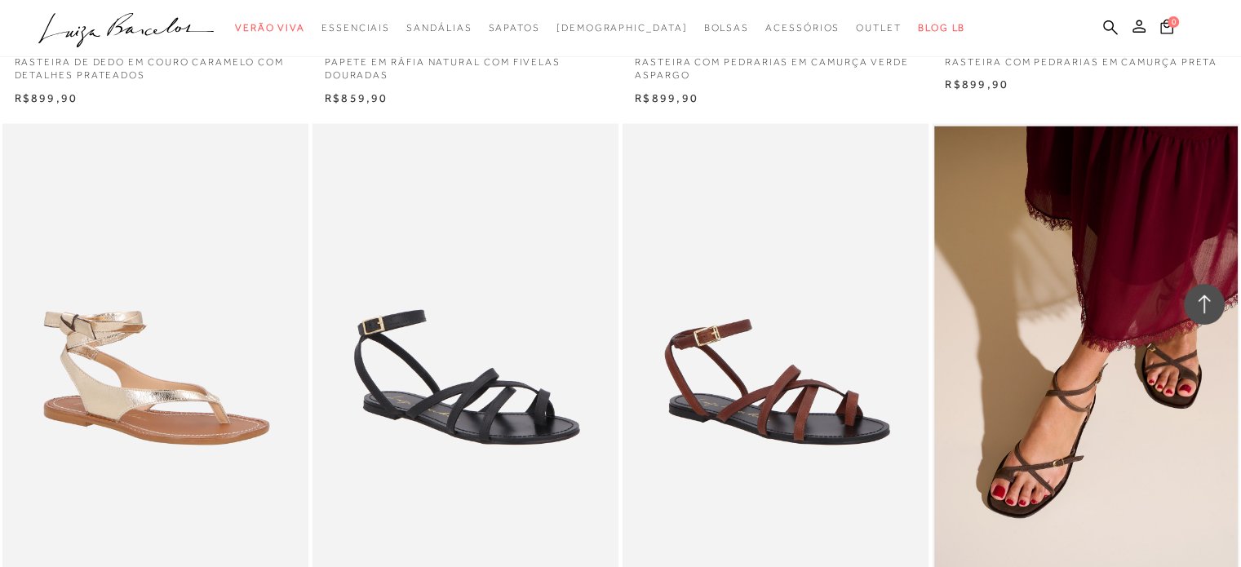
scroll to position [2856, 0]
